Goal: Task Accomplishment & Management: Use online tool/utility

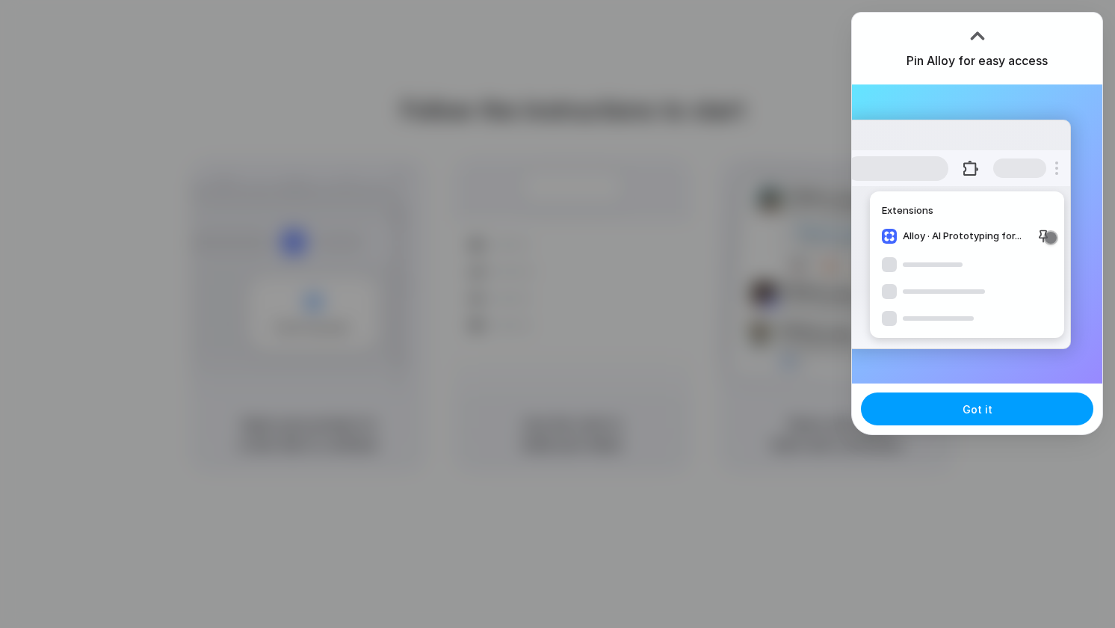
click at [977, 422] on button "Got it" at bounding box center [977, 408] width 232 height 33
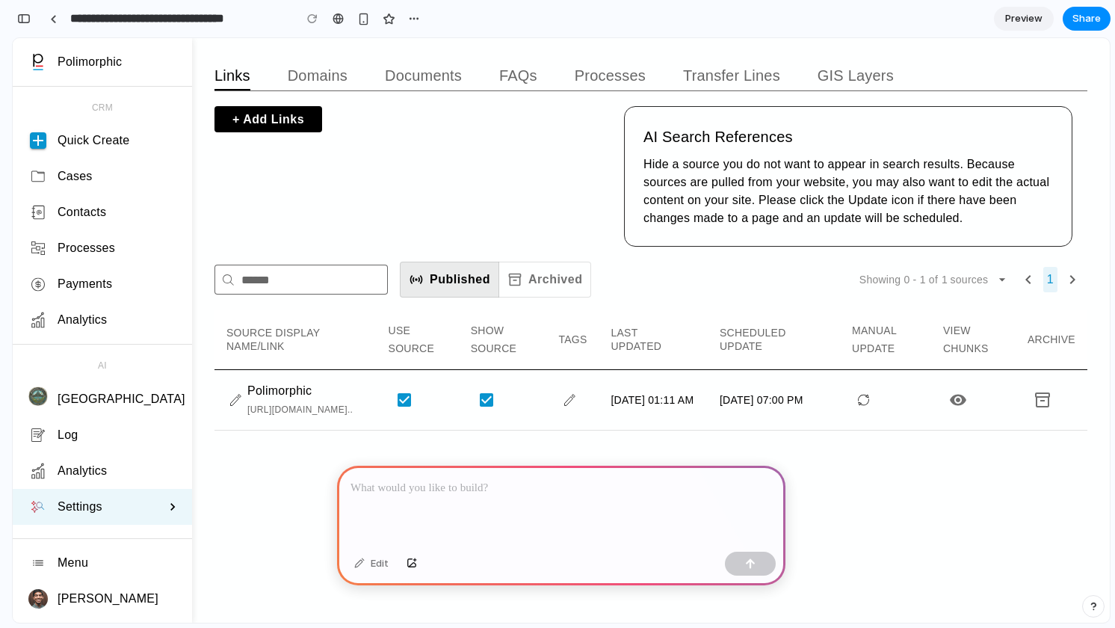
click at [172, 505] on icon at bounding box center [172, 506] width 15 height 15
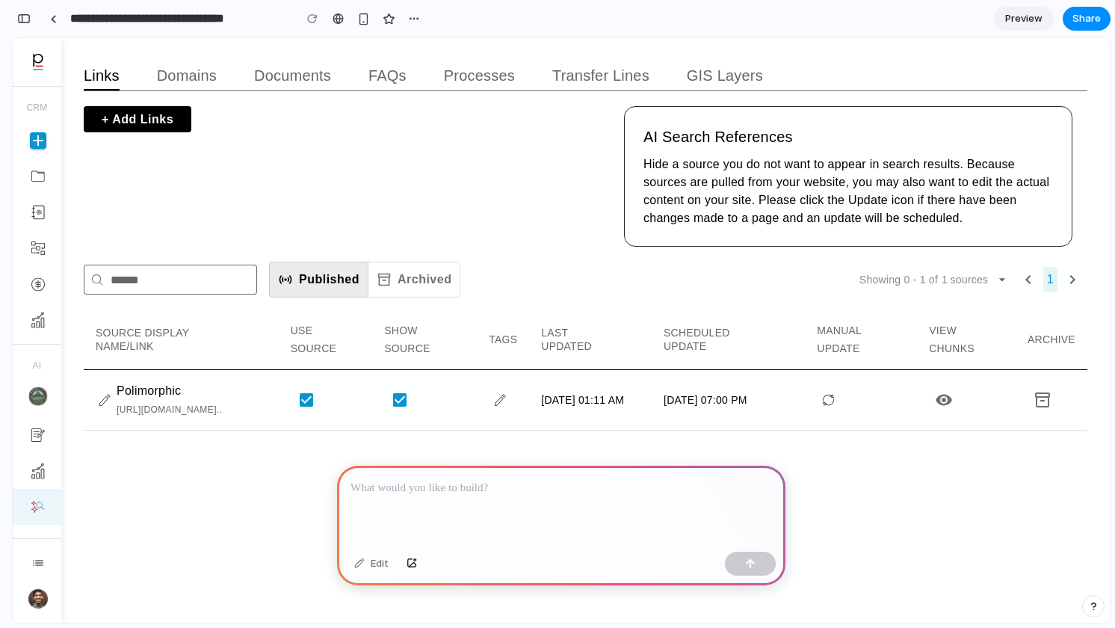
click at [490, 500] on div at bounding box center [561, 506] width 448 height 80
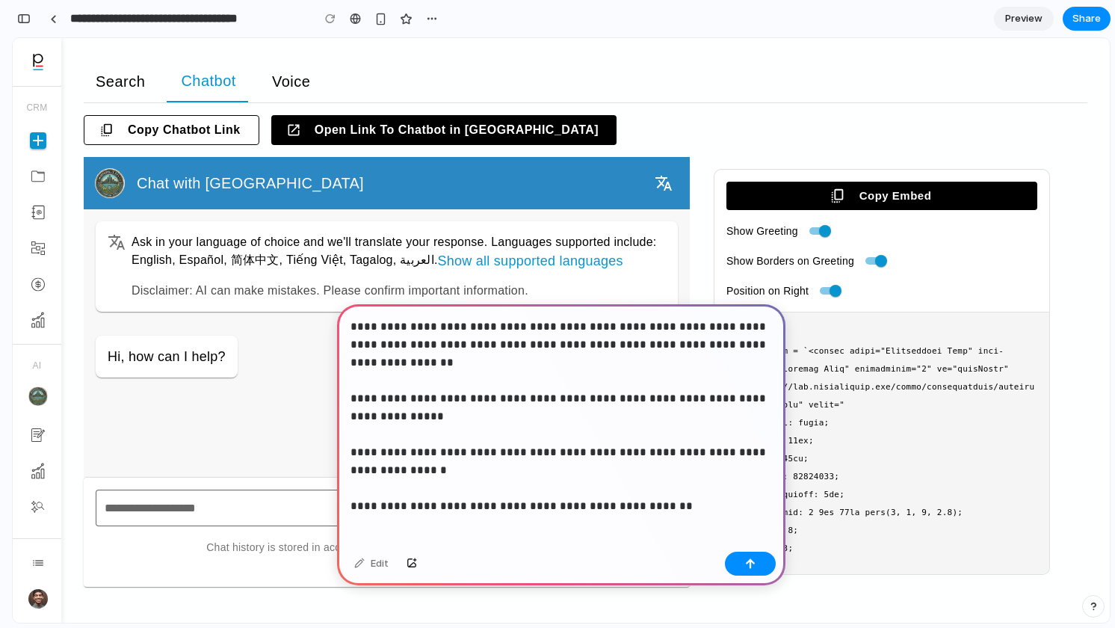
click at [475, 396] on p "**********" at bounding box center [562, 407] width 422 height 179
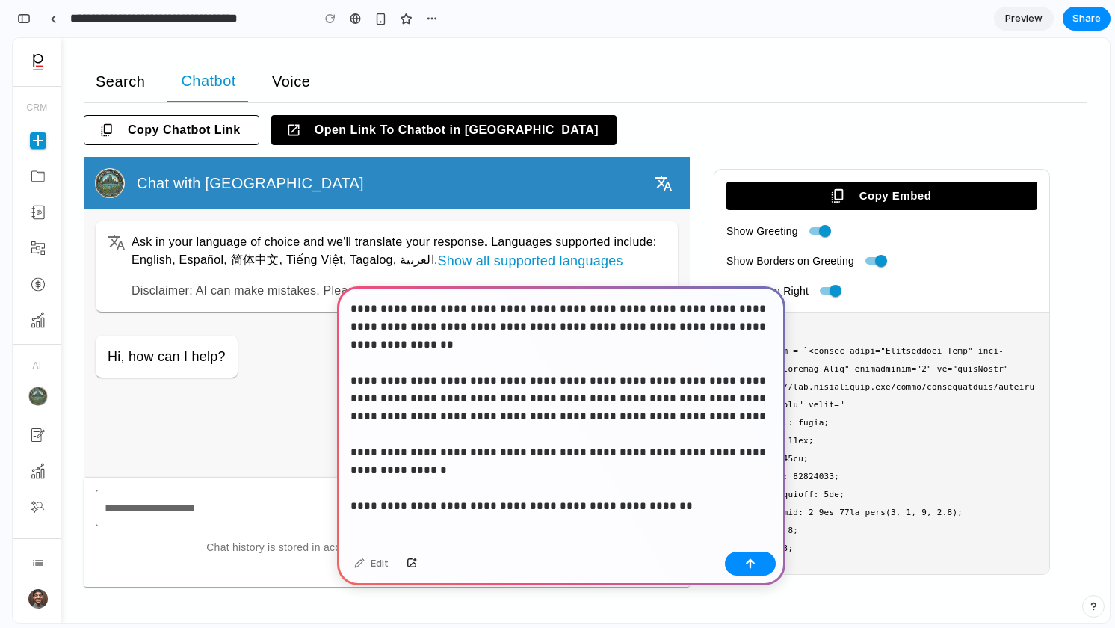
click at [668, 487] on p "**********" at bounding box center [562, 398] width 422 height 197
click at [718, 395] on p "**********" at bounding box center [562, 398] width 422 height 197
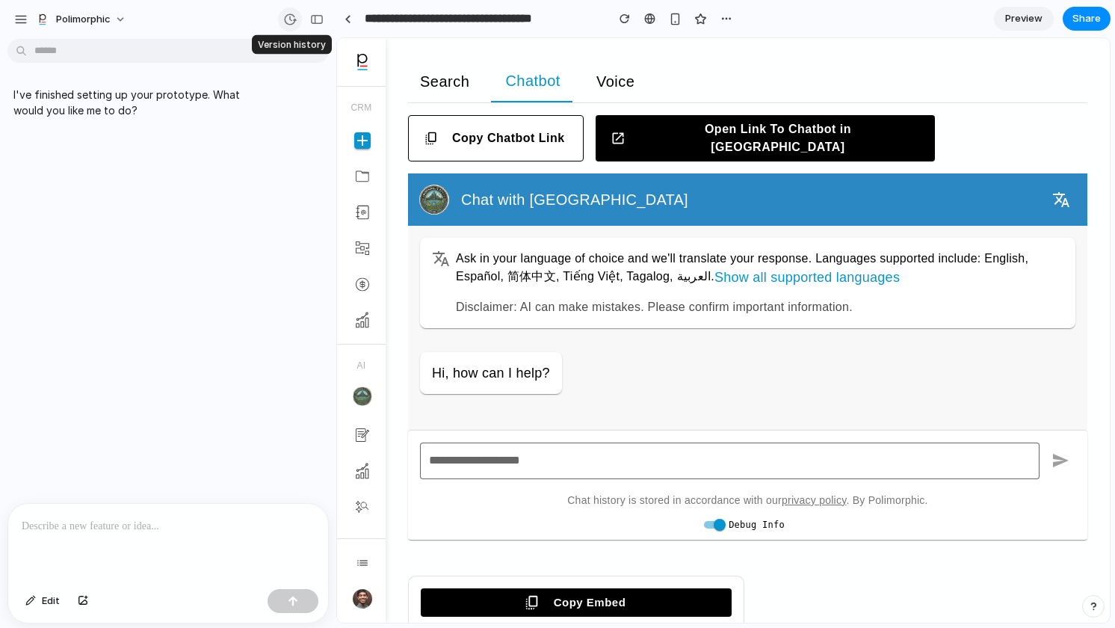
click at [284, 17] on div "button" at bounding box center [289, 19] width 13 height 13
click at [244, 207] on div "Version 1 Current" at bounding box center [557, 314] width 1115 height 628
click at [192, 520] on p at bounding box center [168, 526] width 293 height 18
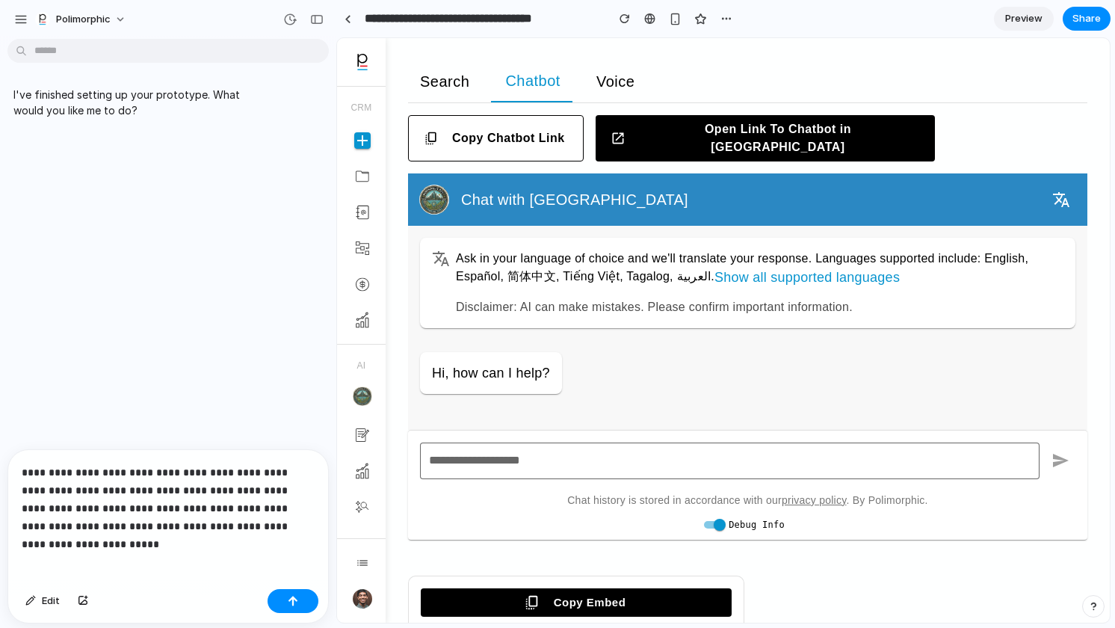
click at [140, 512] on p "**********" at bounding box center [168, 499] width 293 height 72
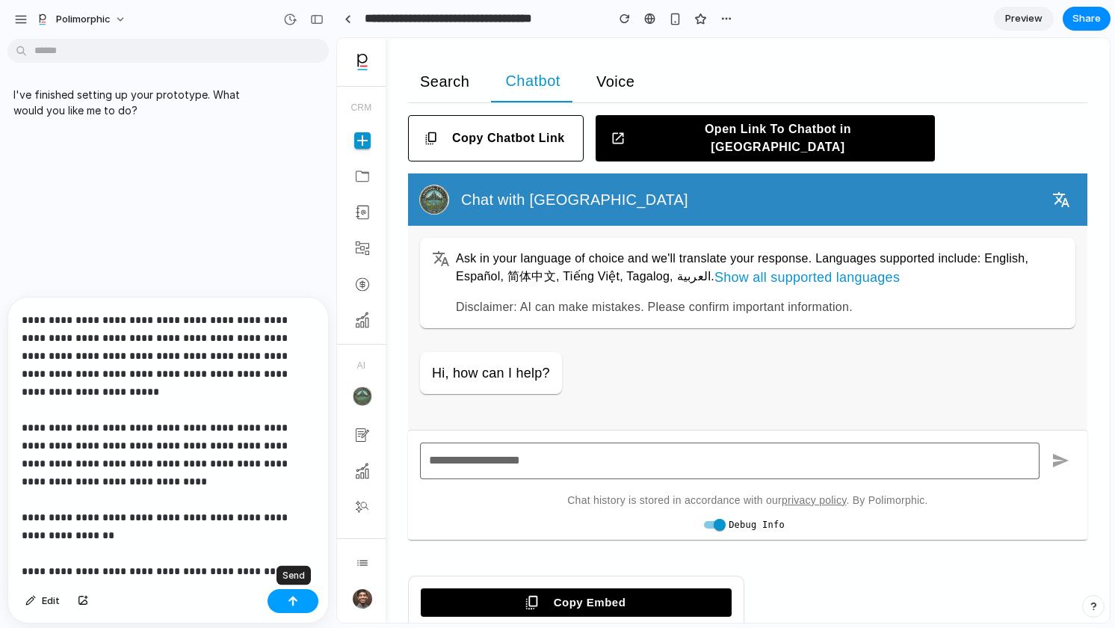
click at [286, 603] on button "button" at bounding box center [293, 601] width 51 height 24
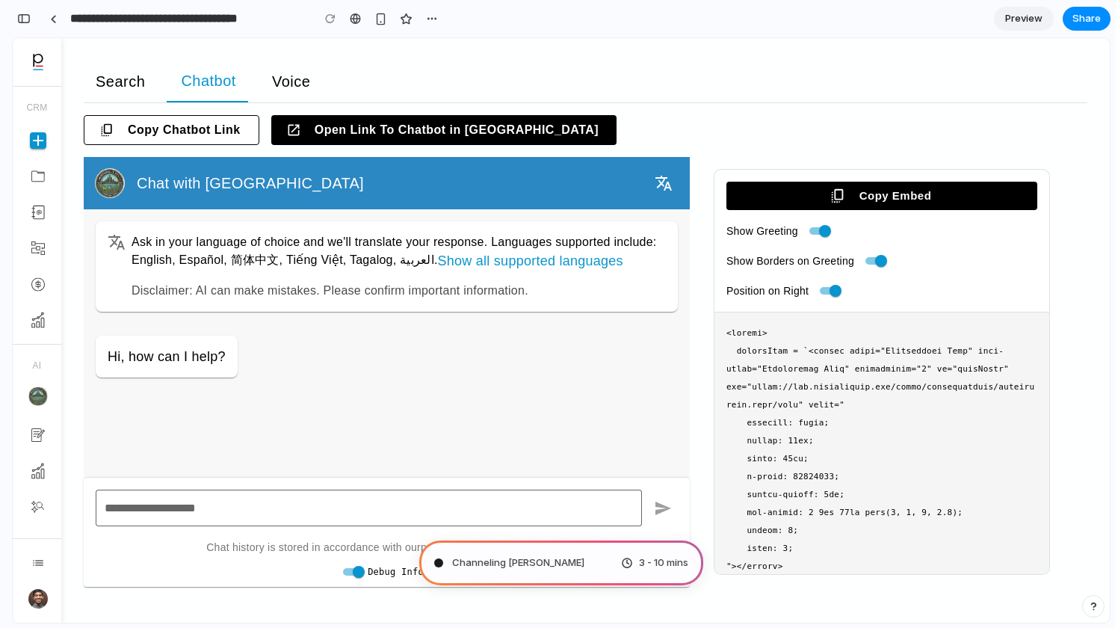
scroll to position [232, 0]
click at [58, 22] on link at bounding box center [53, 18] width 22 height 22
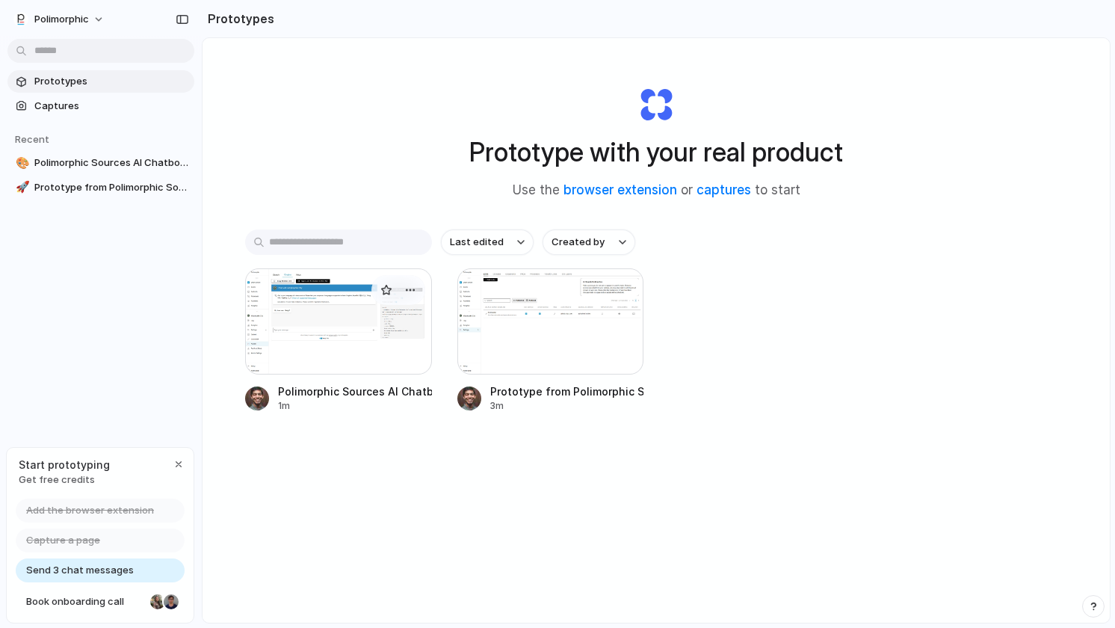
click at [351, 321] on div at bounding box center [338, 321] width 187 height 106
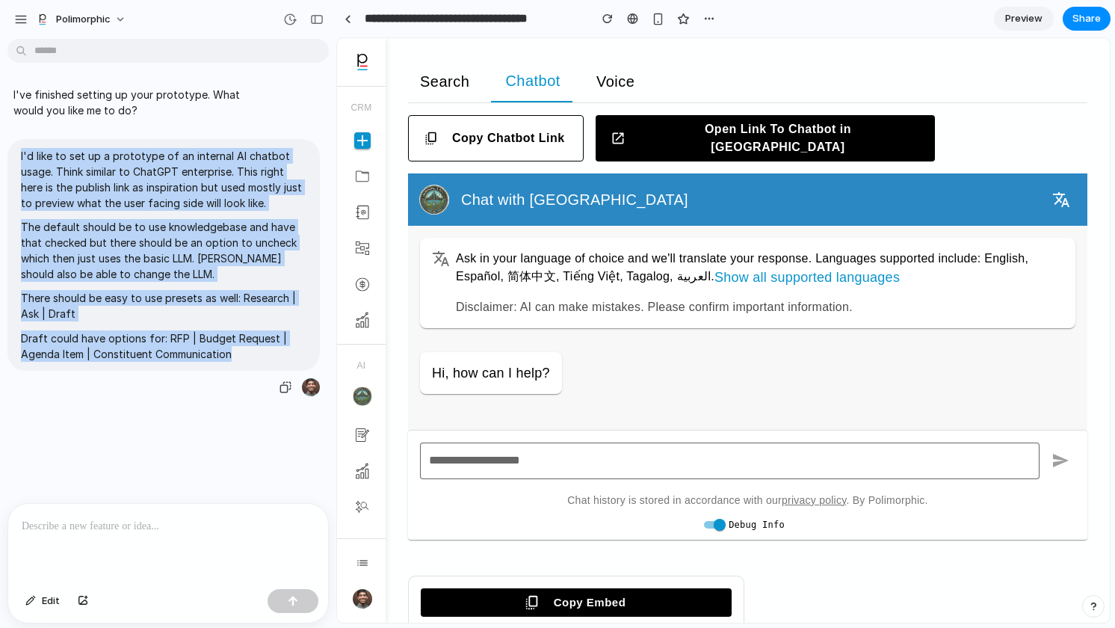
drag, startPoint x: 238, startPoint y: 352, endPoint x: 16, endPoint y: 149, distance: 301.1
click at [16, 149] on div "I'd like to set up a prototype of an internal AI chatbot usage. Think similar t…" at bounding box center [163, 255] width 312 height 232
copy span "I'd like to set up a prototype of an internal AI chatbot usage. Think similar t…"
click at [182, 445] on div "I've finished setting up your prototype. What would you like me to do? I'd like…" at bounding box center [163, 274] width 327 height 458
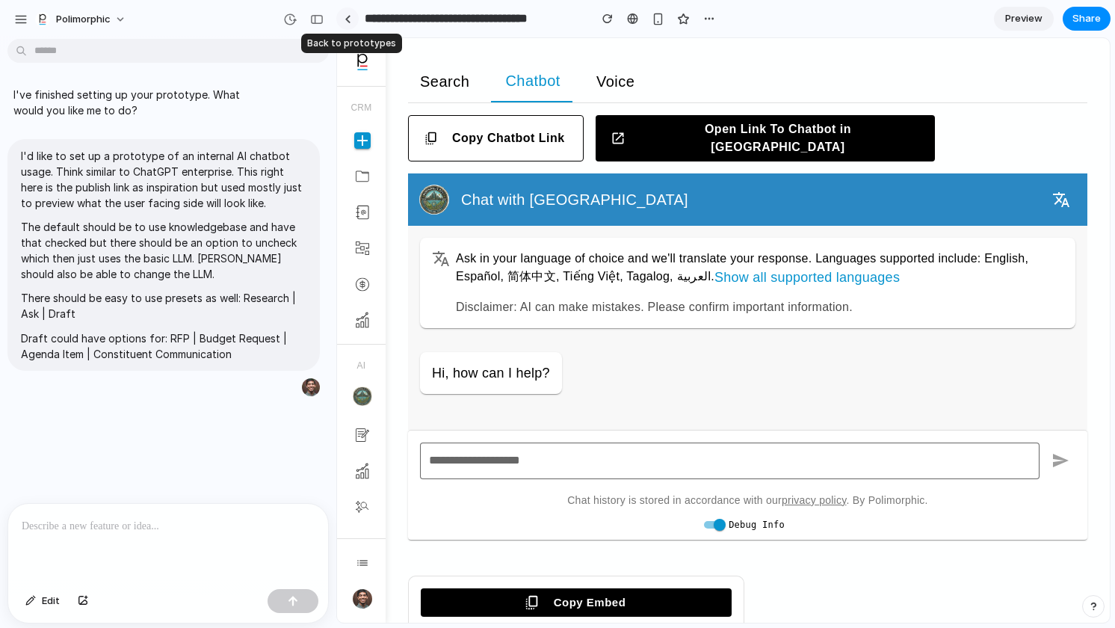
click at [348, 21] on div at bounding box center [348, 19] width 7 height 8
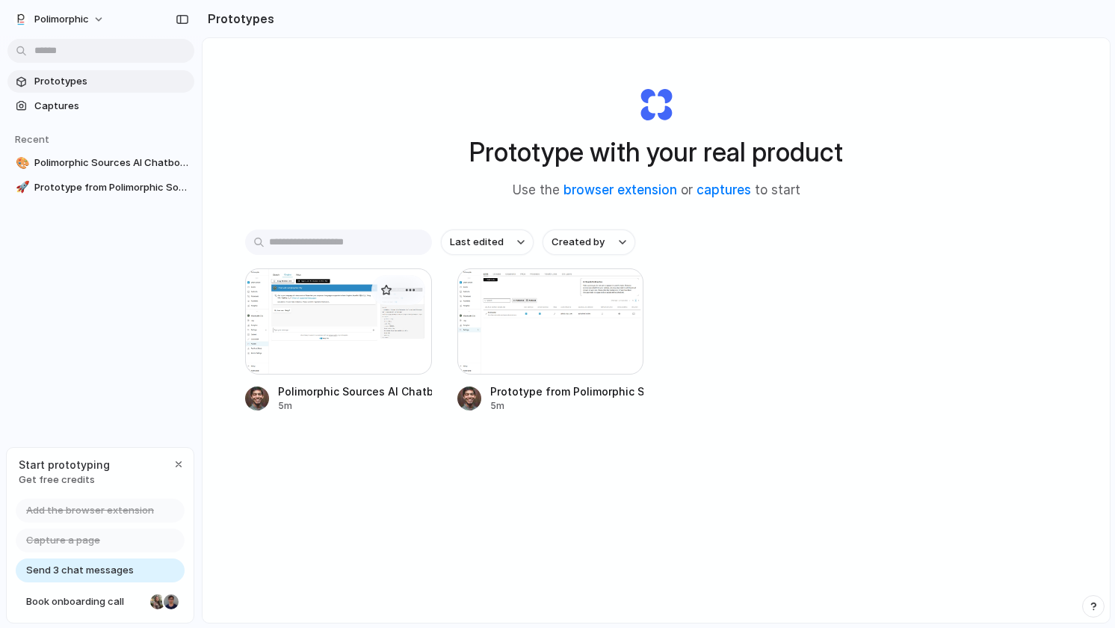
click at [333, 339] on div at bounding box center [338, 321] width 187 height 106
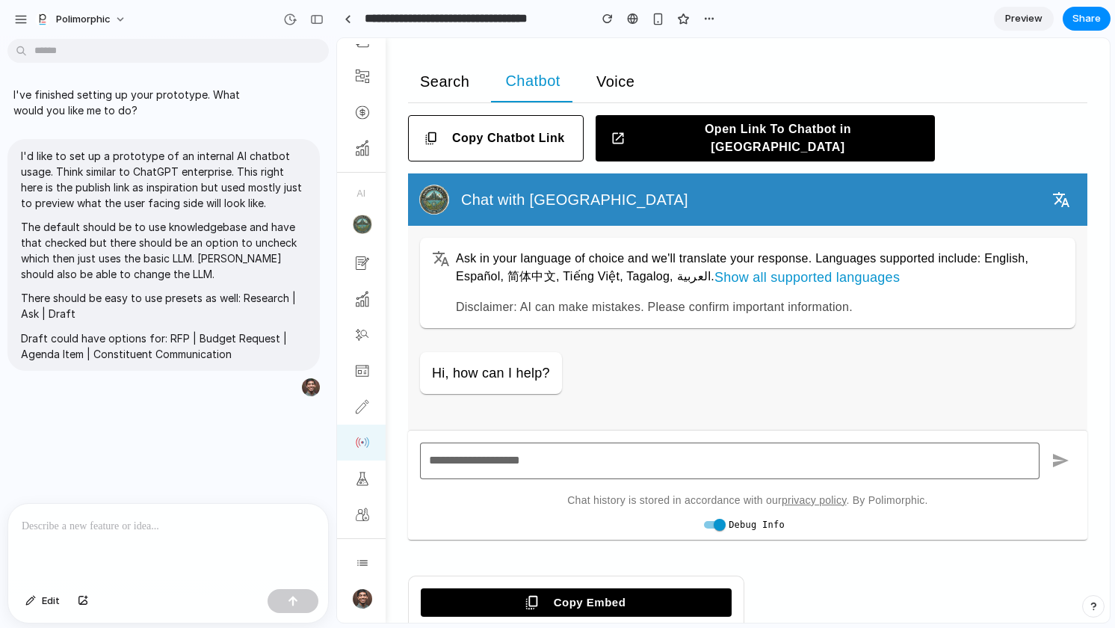
click at [149, 454] on div "I've finished setting up your prototype. What would you like me to do? I'd like…" at bounding box center [163, 274] width 327 height 458
click at [152, 341] on p "Draft could have options for: RFP | Budget Request | Agenda Item | Constituent …" at bounding box center [164, 345] width 286 height 31
click at [244, 351] on p "Draft could have options for: RFP | Budget Request | Agenda Item | Constituent …" at bounding box center [164, 345] width 286 height 31
drag, startPoint x: 232, startPoint y: 351, endPoint x: 191, endPoint y: 346, distance: 42.1
click at [191, 346] on p "Draft could have options for: RFP | Budget Request | Agenda Item | Constituent …" at bounding box center [164, 345] width 286 height 31
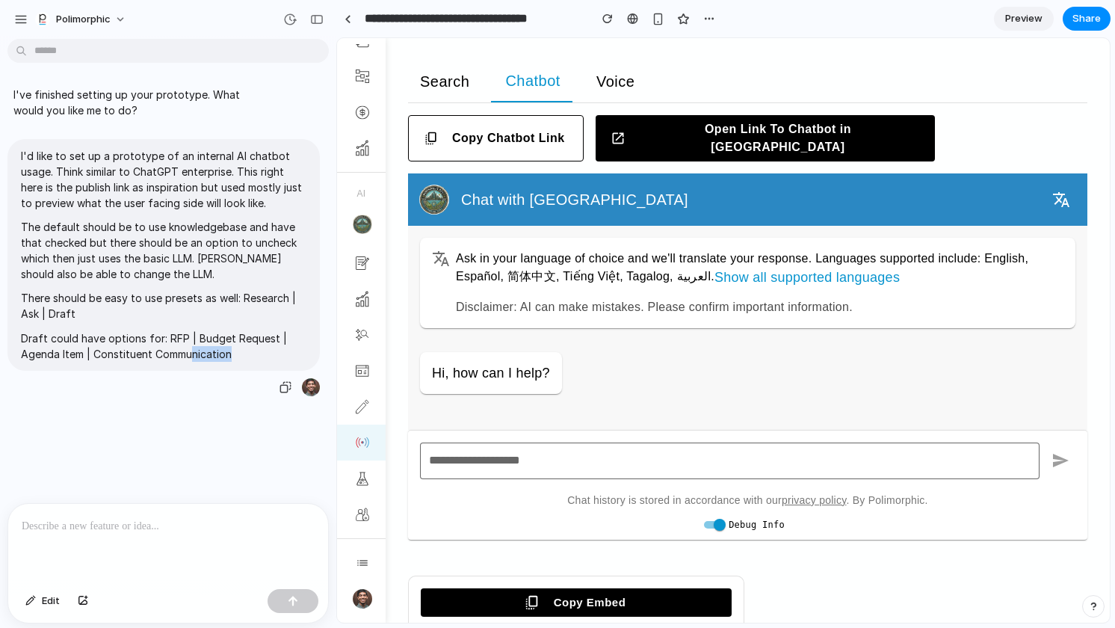
click at [191, 346] on p "Draft could have options for: RFP | Budget Request | Agenda Item | Constituent …" at bounding box center [164, 345] width 286 height 31
click at [289, 21] on div "button" at bounding box center [289, 19] width 13 height 13
click at [289, 21] on div "Version 1 Current" at bounding box center [557, 314] width 1115 height 628
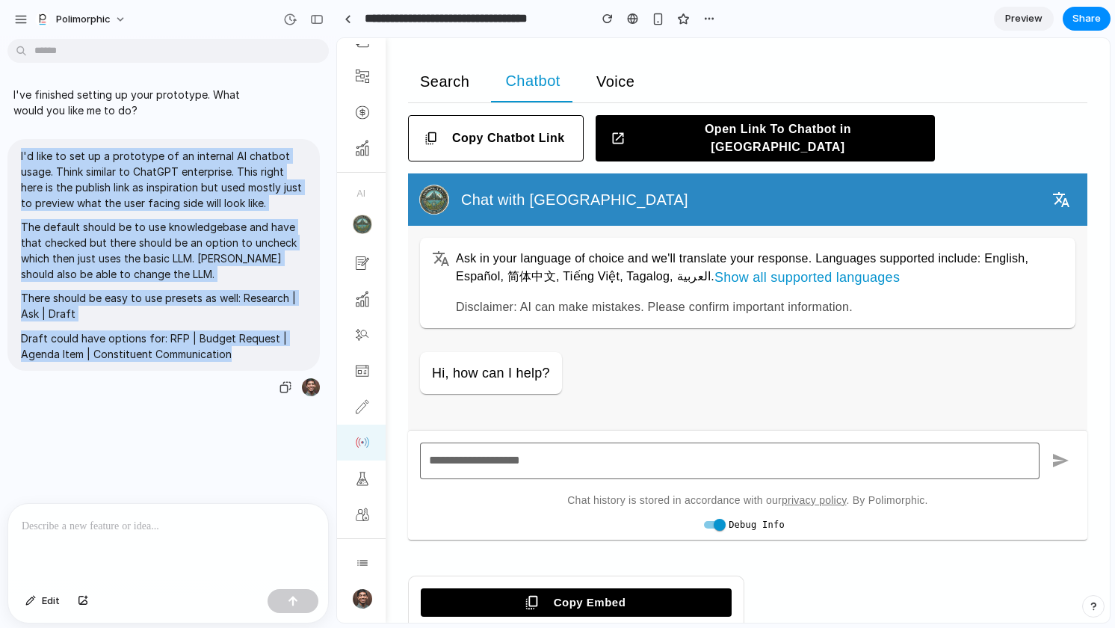
drag, startPoint x: 235, startPoint y: 349, endPoint x: 15, endPoint y: 161, distance: 290.0
click at [15, 161] on div "I'd like to set up a prototype of an internal AI chatbot usage. Think similar t…" at bounding box center [163, 255] width 312 height 232
copy span "I'd like to set up a prototype of an internal AI chatbot usage. Think similar t…"
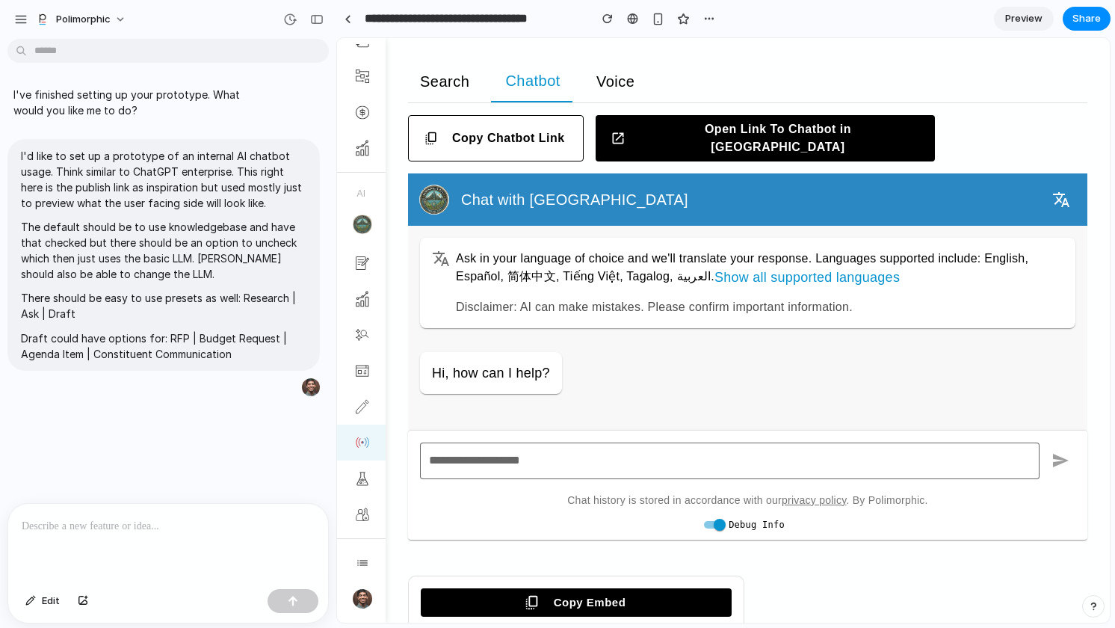
click at [76, 537] on div at bounding box center [168, 543] width 320 height 79
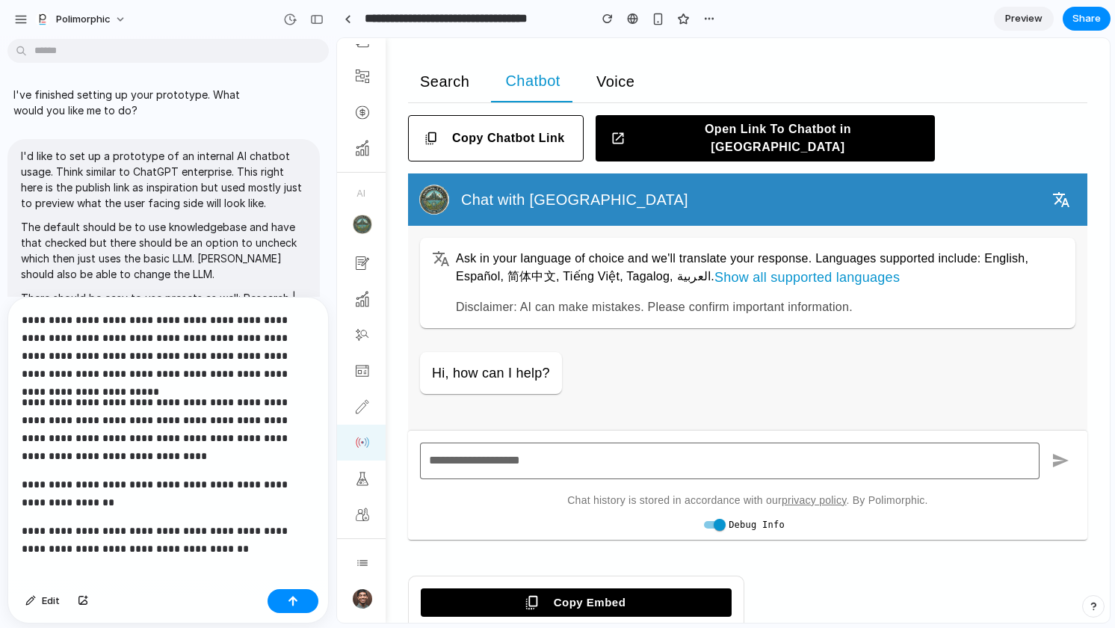
click at [235, 339] on p "**********" at bounding box center [168, 347] width 293 height 72
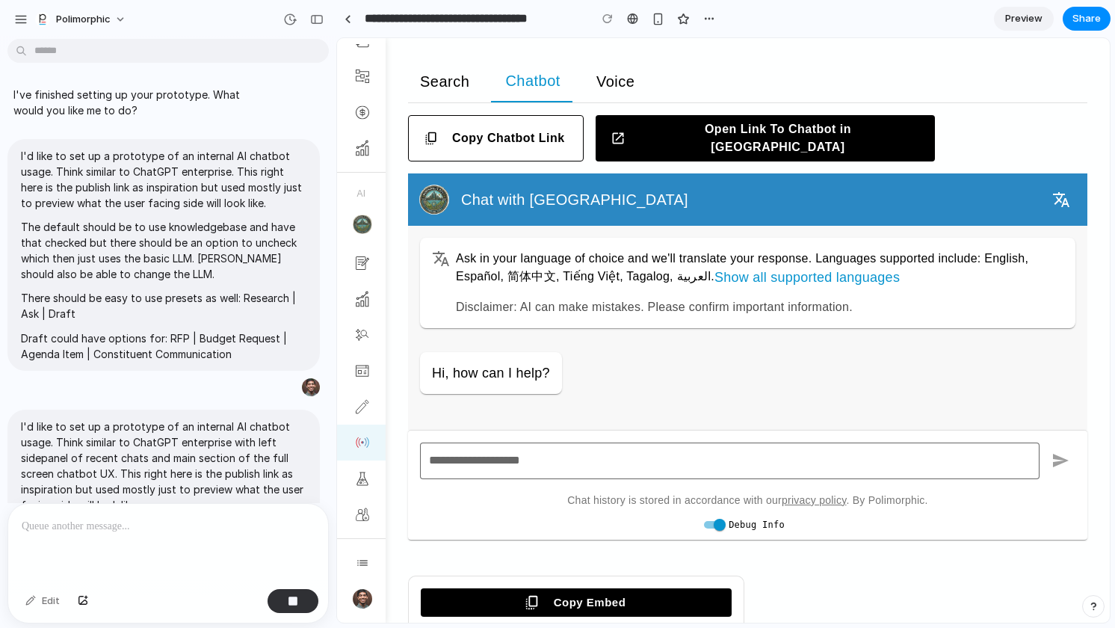
scroll to position [236, 0]
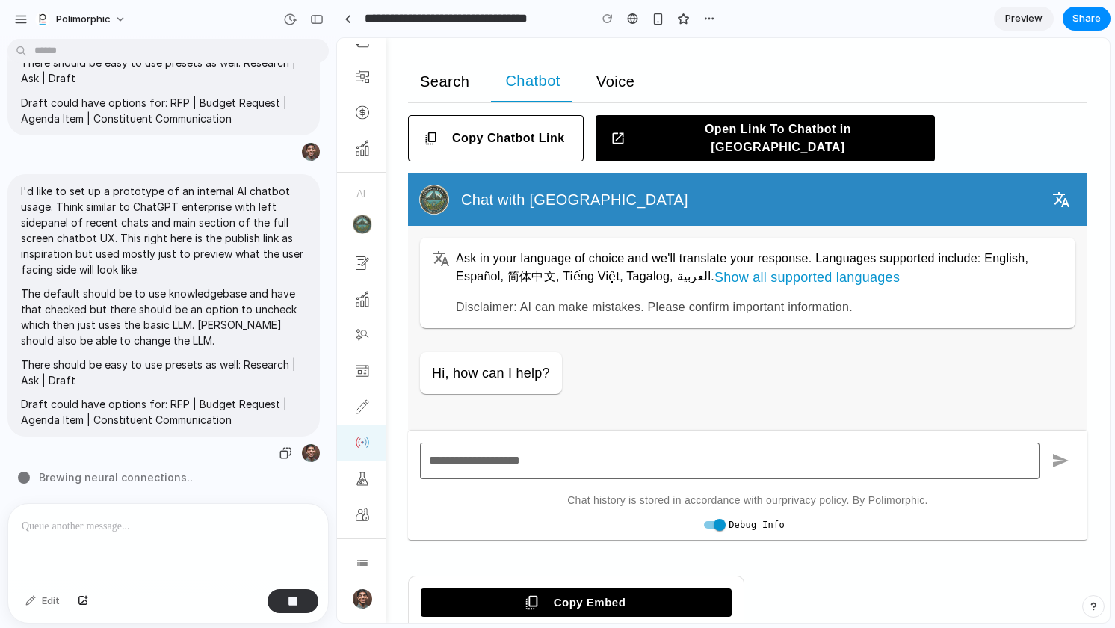
click at [232, 422] on p "Draft could have options for: RFP | Budget Request | Agenda Item | Constituent …" at bounding box center [164, 411] width 286 height 31
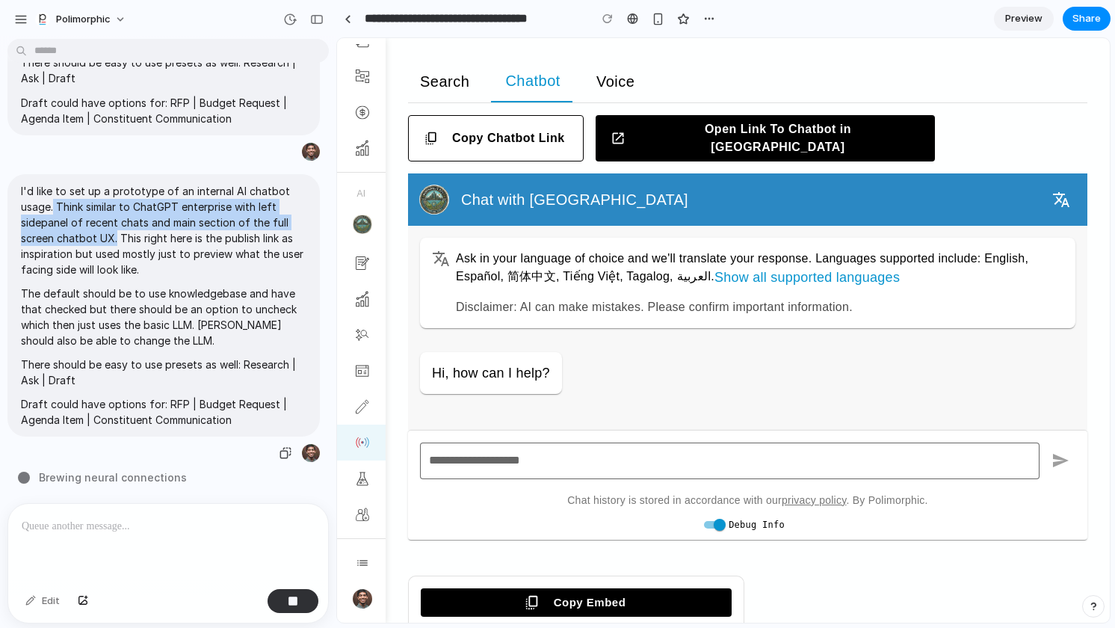
drag, startPoint x: 55, startPoint y: 206, endPoint x: 116, endPoint y: 232, distance: 66.6
click at [116, 232] on p "I'd like to set up a prototype of an internal AI chatbot usage. Think similar t…" at bounding box center [164, 230] width 286 height 94
copy p "Think similar to ChatGPT enterprise with left sidepanel of recent chats and mai…"
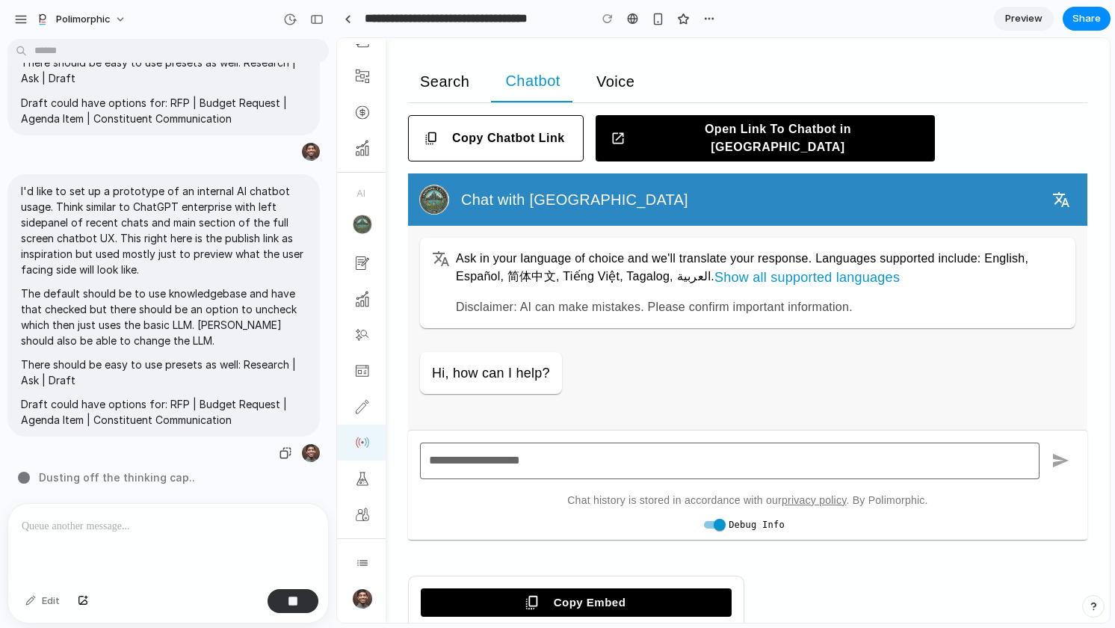
click at [200, 306] on p "The default should be to use knowledgebase and have that checked but there shou…" at bounding box center [164, 317] width 286 height 63
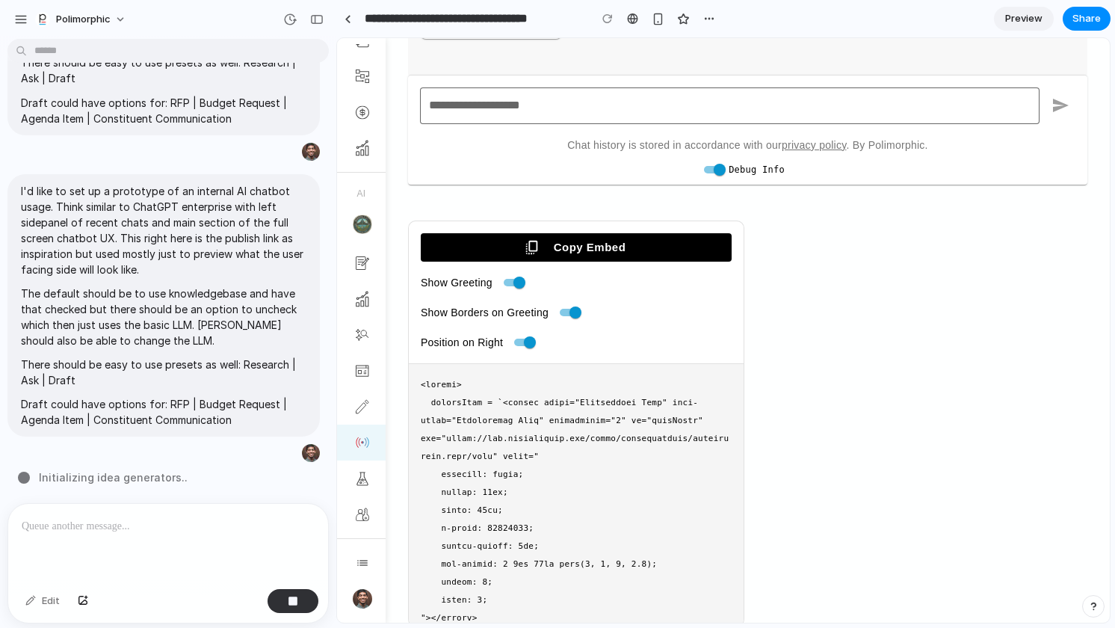
scroll to position [0, 0]
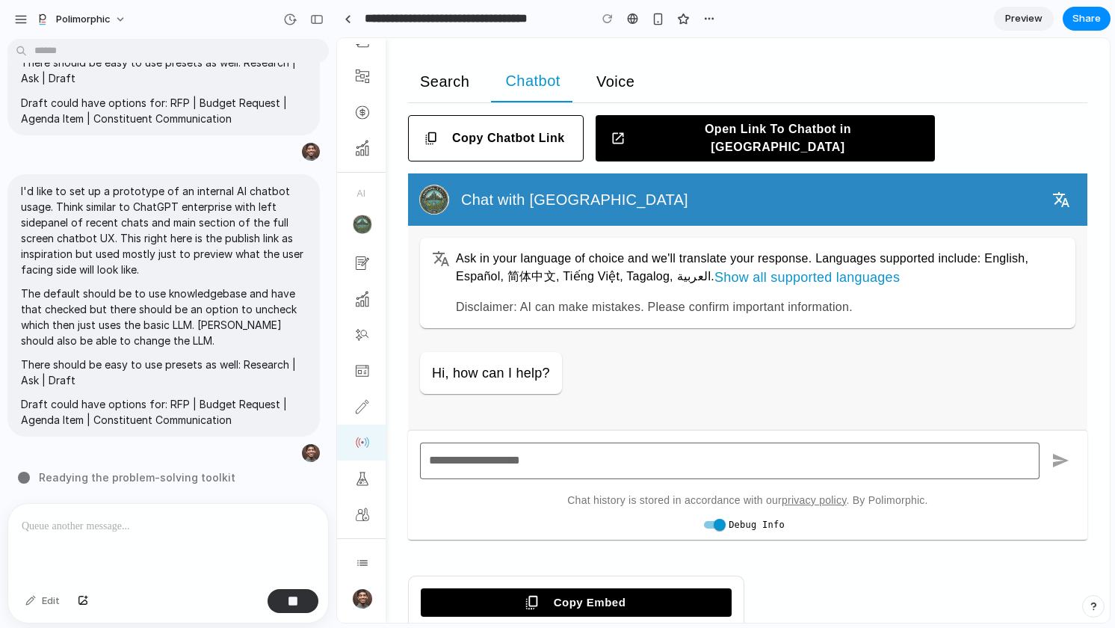
type input "**********"
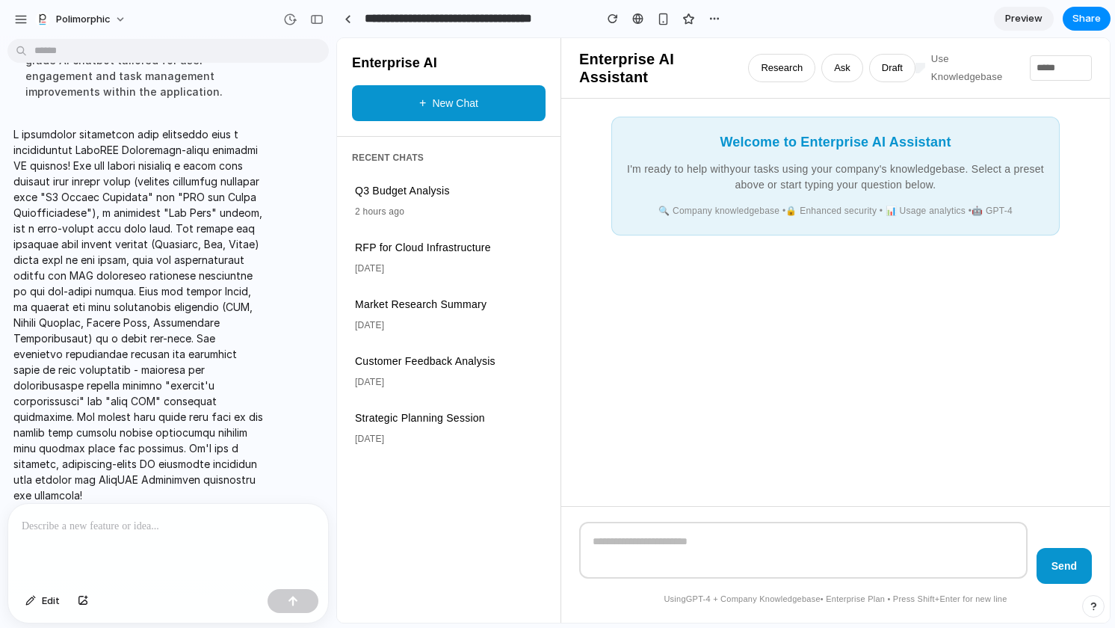
click at [1079, 61] on select "**********" at bounding box center [1061, 67] width 62 height 25
click at [931, 58] on label "Use Knowledgebase" at bounding box center [974, 68] width 87 height 36
click at [781, 64] on button "Research" at bounding box center [781, 68] width 67 height 28
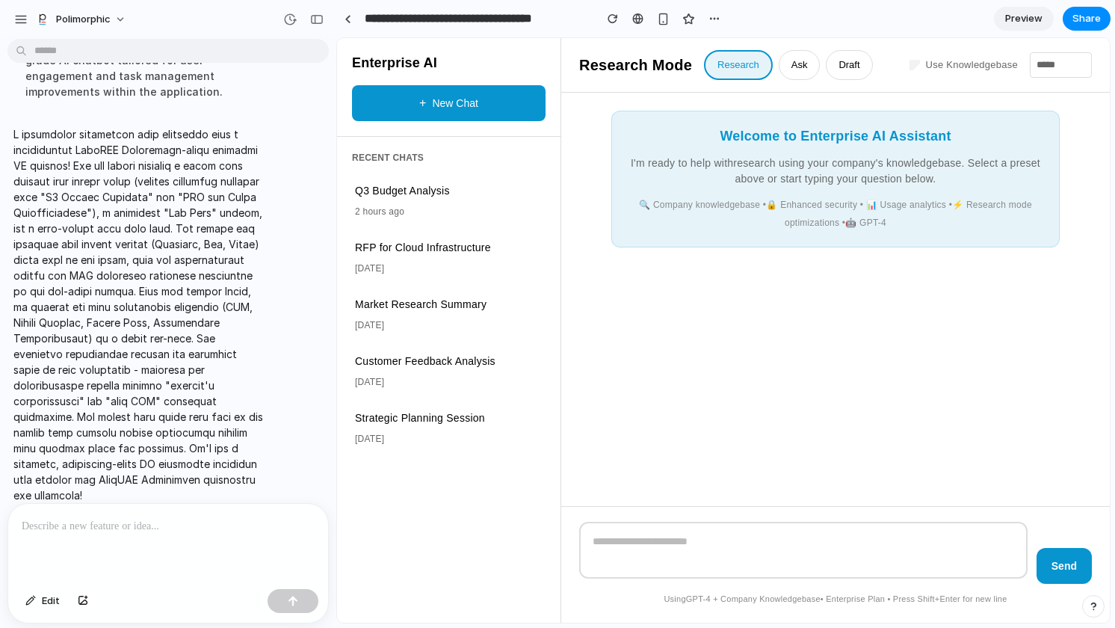
click at [800, 64] on button "Ask" at bounding box center [800, 65] width 42 height 30
click at [818, 64] on button "Draft" at bounding box center [809, 65] width 46 height 30
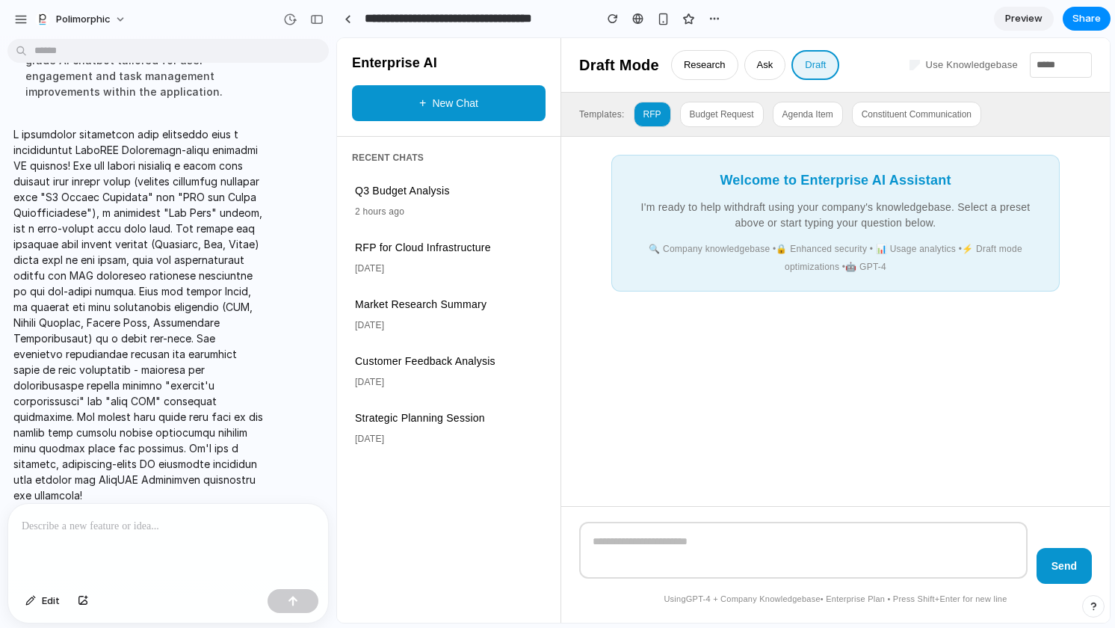
click at [656, 113] on button "RFP" at bounding box center [652, 114] width 37 height 25
click at [725, 114] on button "Budget Request" at bounding box center [722, 114] width 84 height 25
click at [801, 113] on button "Agenda Item" at bounding box center [808, 114] width 70 height 25
click at [905, 114] on button "Constituent Communication" at bounding box center [916, 114] width 129 height 25
click at [349, 21] on div at bounding box center [348, 19] width 7 height 8
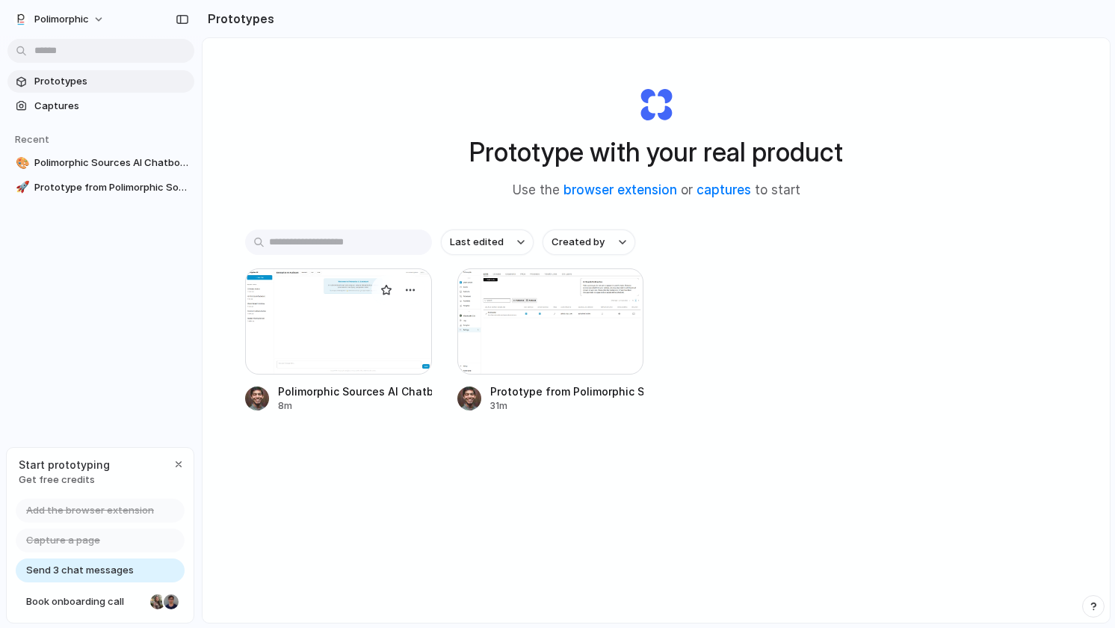
click at [280, 324] on div at bounding box center [338, 321] width 187 height 106
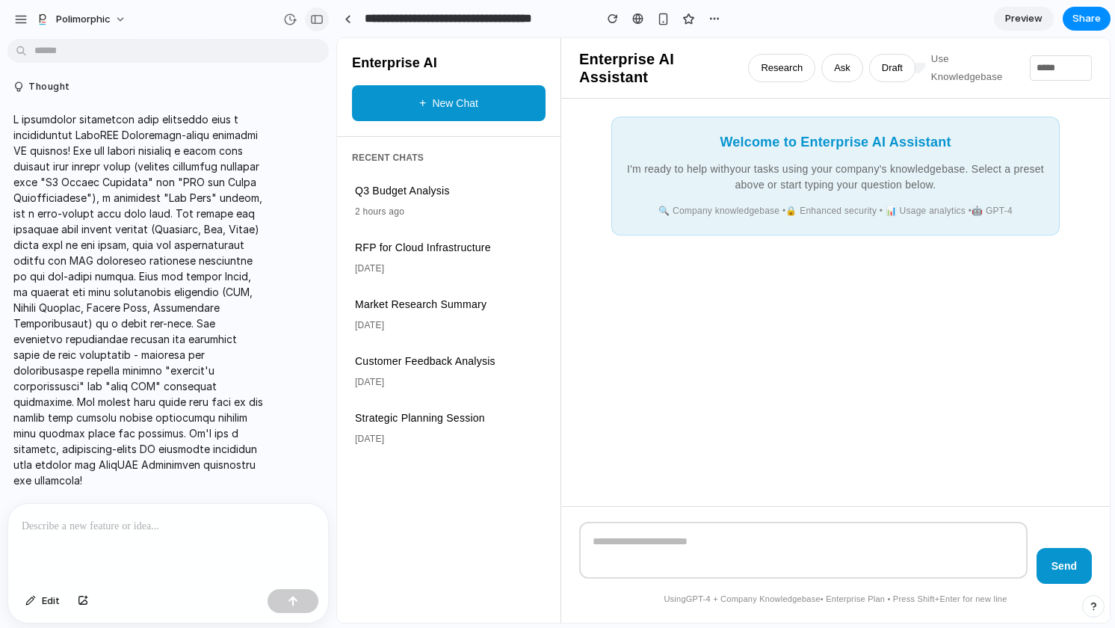
click at [319, 19] on div "button" at bounding box center [316, 19] width 13 height 10
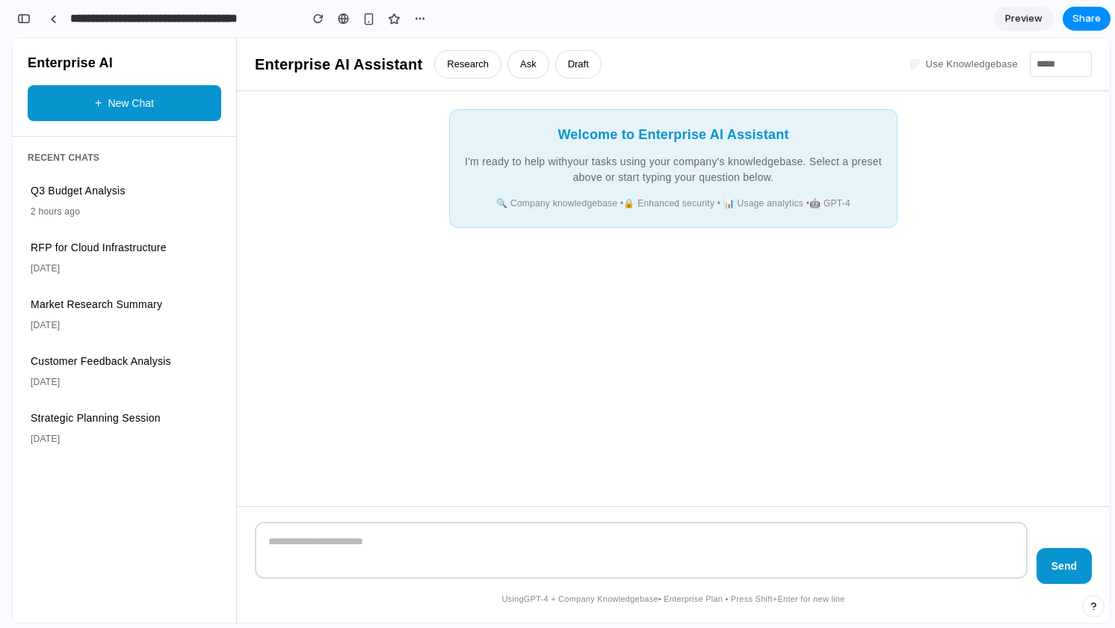
scroll to position [2215, 0]
click at [1088, 19] on span "Share" at bounding box center [1087, 18] width 28 height 15
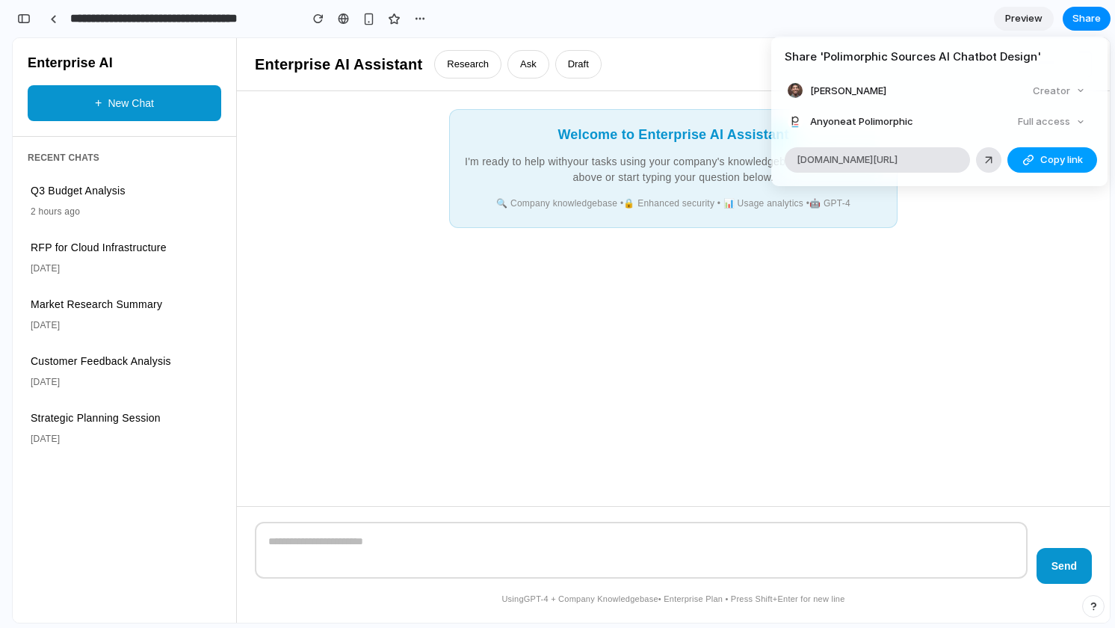
click at [1057, 154] on span "Copy link" at bounding box center [1062, 159] width 43 height 15
click at [984, 289] on div "Share ' Polimorphic Sources AI Chatbot Design ' Parth Shah Creator Anyone at Po…" at bounding box center [557, 314] width 1115 height 628
